Goal: Transaction & Acquisition: Purchase product/service

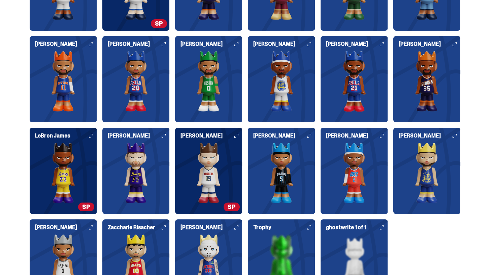
scroll to position [811, 0]
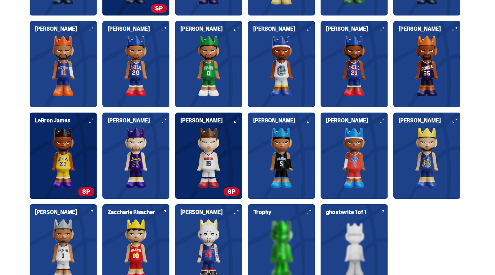
click at [220, 136] on img at bounding box center [208, 157] width 67 height 61
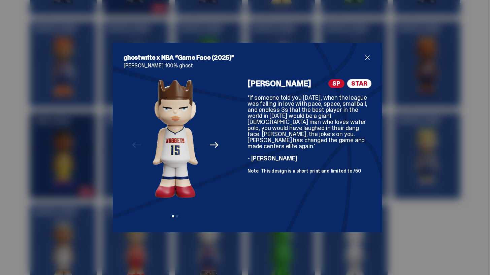
click at [366, 59] on span "close" at bounding box center [368, 58] width 8 height 8
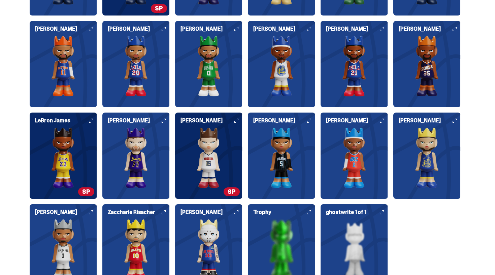
click at [198, 163] on img at bounding box center [208, 157] width 67 height 61
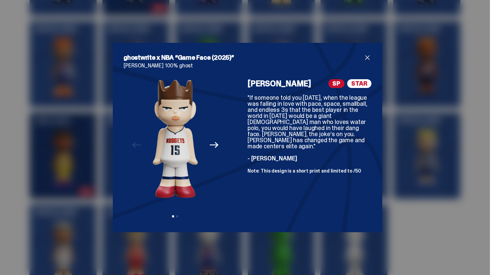
click at [211, 146] on icon "Next" at bounding box center [214, 145] width 9 height 9
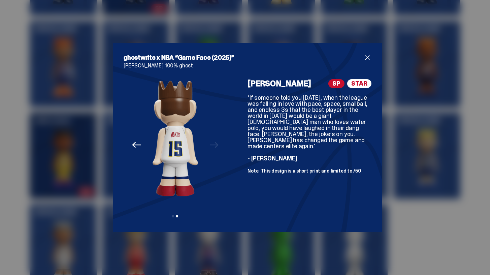
click at [211, 146] on div "Previous Next View slide 1 View slide 2" at bounding box center [175, 150] width 103 height 142
click at [375, 64] on div "ghostwrite x NBA “Game Face (2025)” [PERSON_NAME] 100% ghost Previous Next View…" at bounding box center [248, 137] width 270 height 189
click at [370, 58] on span "close" at bounding box center [368, 58] width 8 height 8
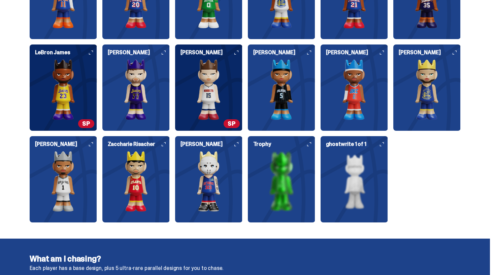
scroll to position [897, 0]
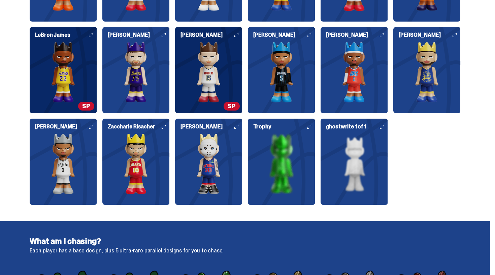
click at [213, 154] on img at bounding box center [208, 163] width 67 height 61
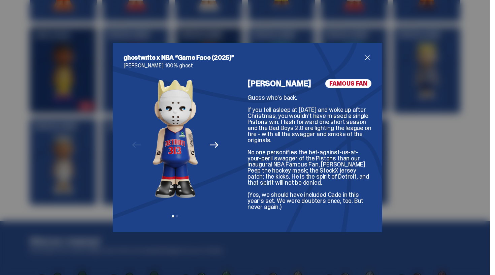
click at [367, 59] on span "close" at bounding box center [368, 58] width 8 height 8
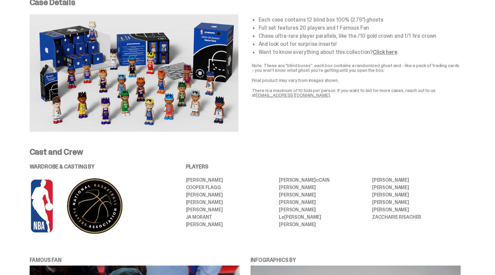
scroll to position [289, 0]
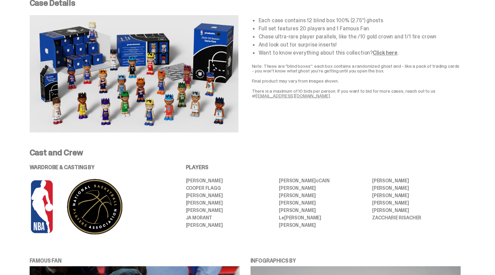
click at [292, 27] on li "Full set features 20 players and 1 Famous Fan" at bounding box center [360, 28] width 202 height 5
drag, startPoint x: 292, startPoint y: 27, endPoint x: 360, endPoint y: 27, distance: 67.7
click at [360, 27] on li "Full set features 20 players and 1 Famous Fan" at bounding box center [360, 28] width 202 height 5
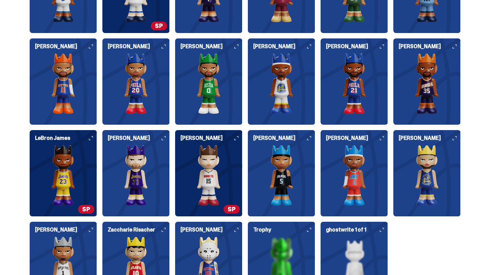
scroll to position [799, 0]
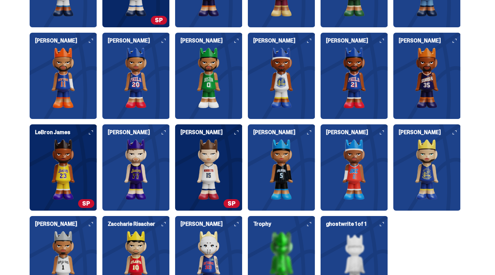
click at [428, 158] on img at bounding box center [427, 169] width 67 height 61
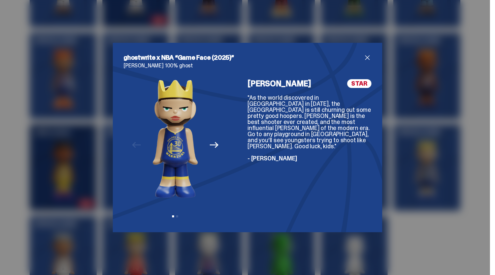
click at [370, 59] on span "close" at bounding box center [368, 58] width 8 height 8
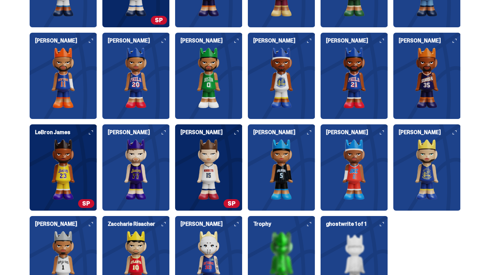
click at [74, 152] on img at bounding box center [63, 169] width 67 height 61
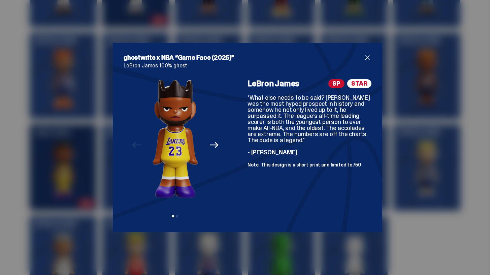
click at [368, 59] on span "close" at bounding box center [368, 58] width 8 height 8
